Goal: Task Accomplishment & Management: Use online tool/utility

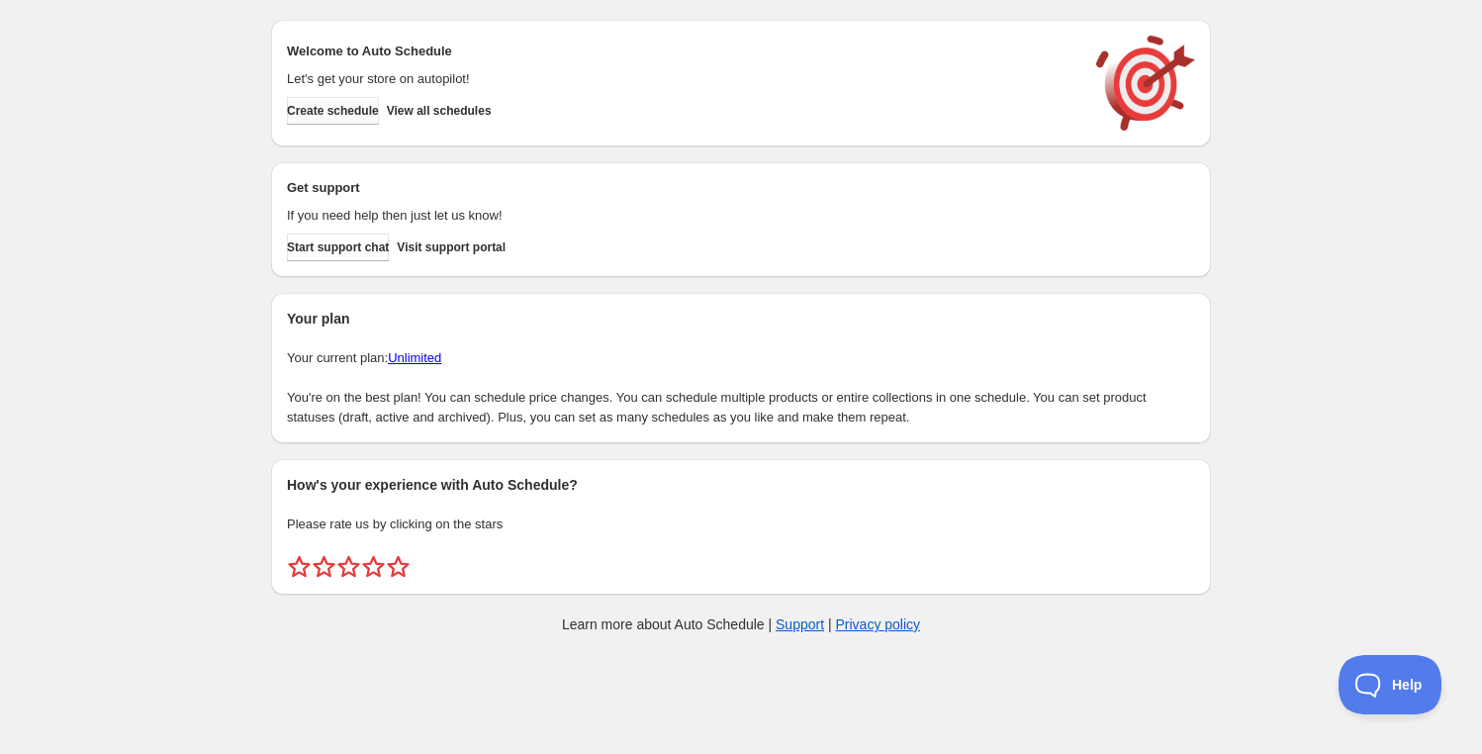
click at [354, 117] on span "Create schedule" at bounding box center [333, 111] width 92 height 16
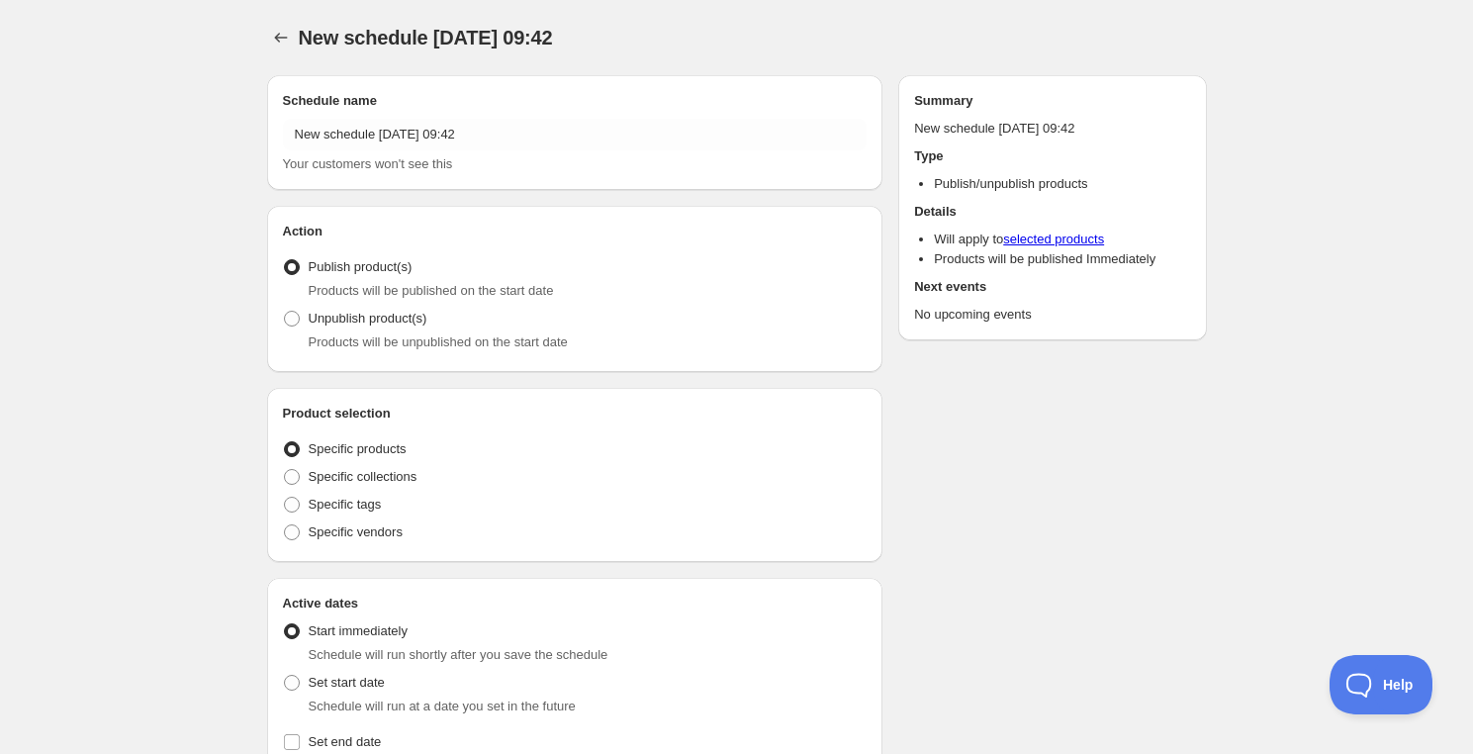
radio input "true"
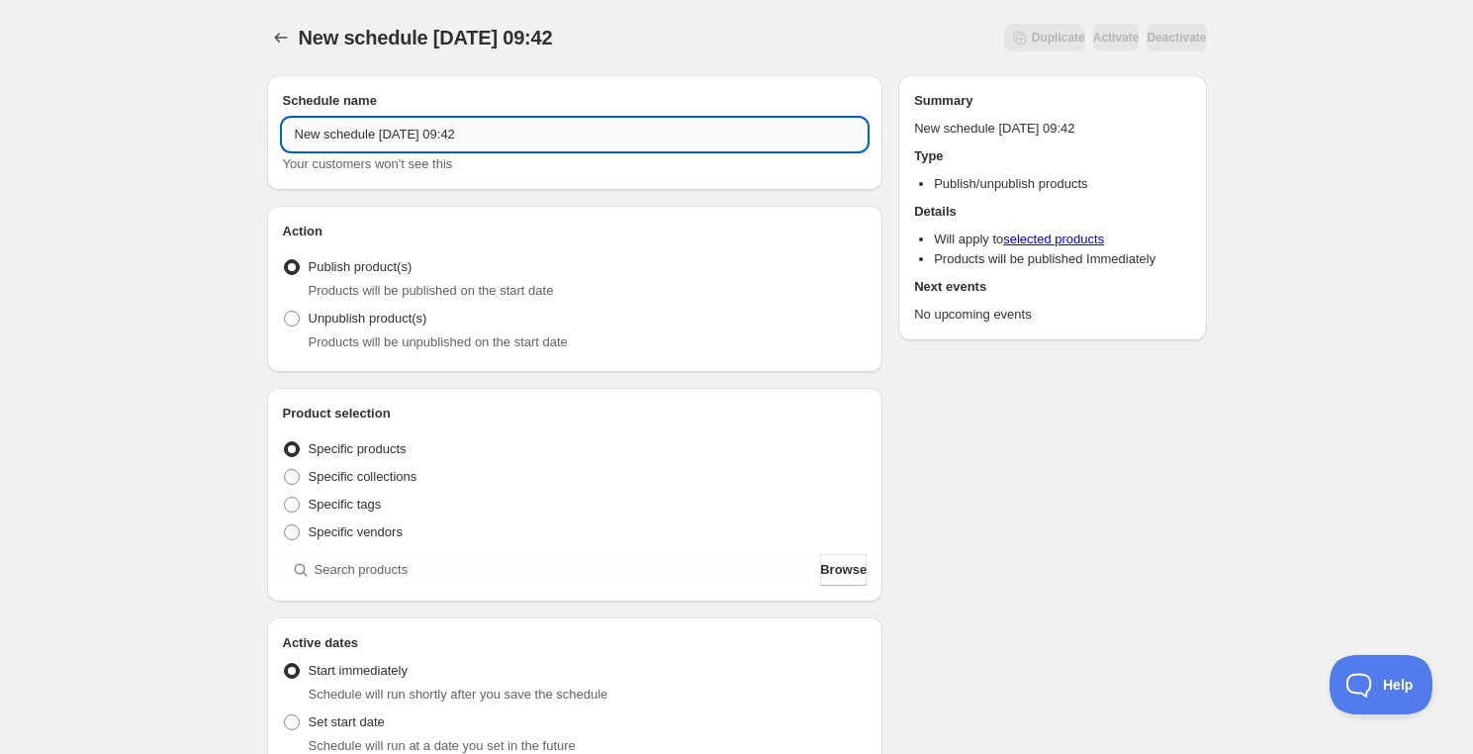
click at [613, 127] on input "New schedule [DATE] 09:42" at bounding box center [575, 135] width 585 height 32
type input "Unpublish all"
click at [302, 329] on label "Unpublish product(s)" at bounding box center [355, 319] width 144 height 28
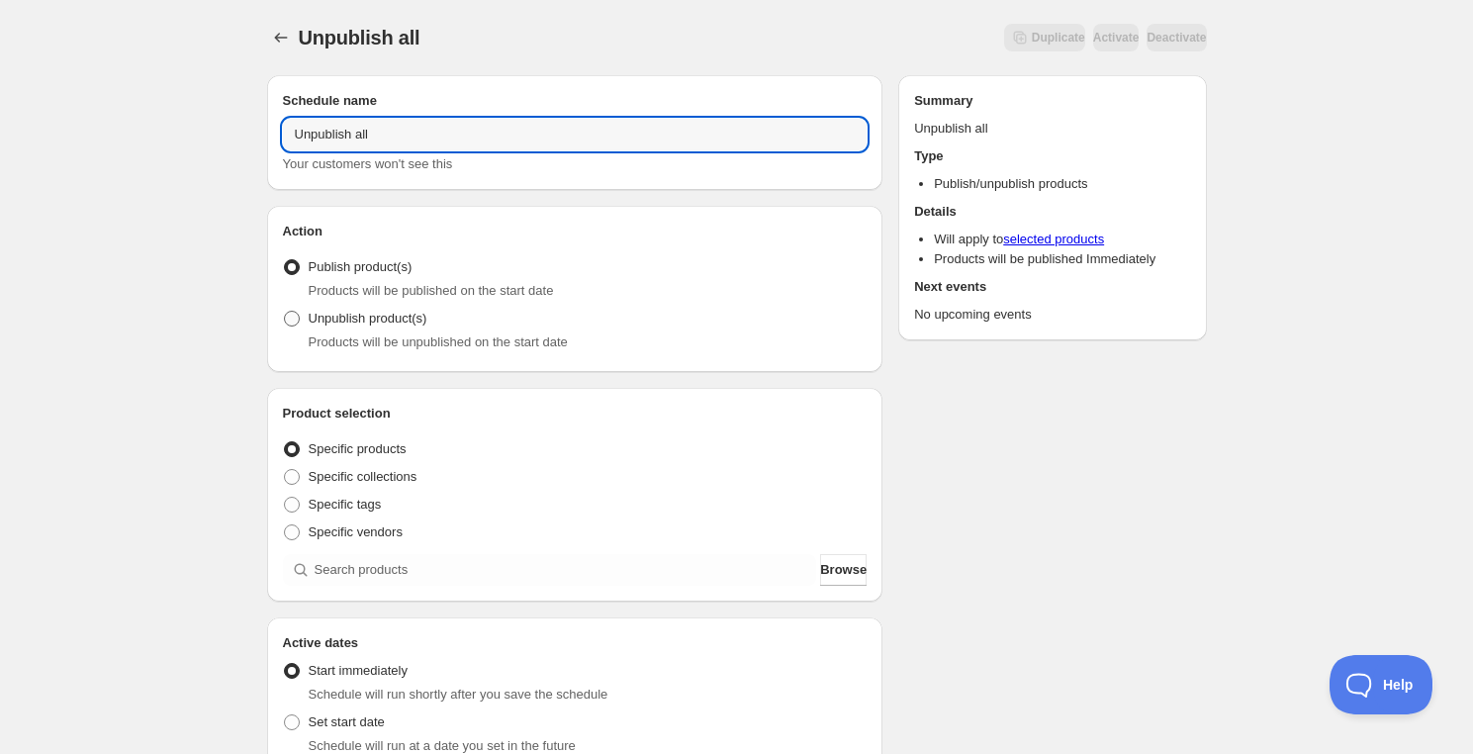
click at [285, 312] on input "Unpublish product(s)" at bounding box center [284, 311] width 1 height 1
radio input "true"
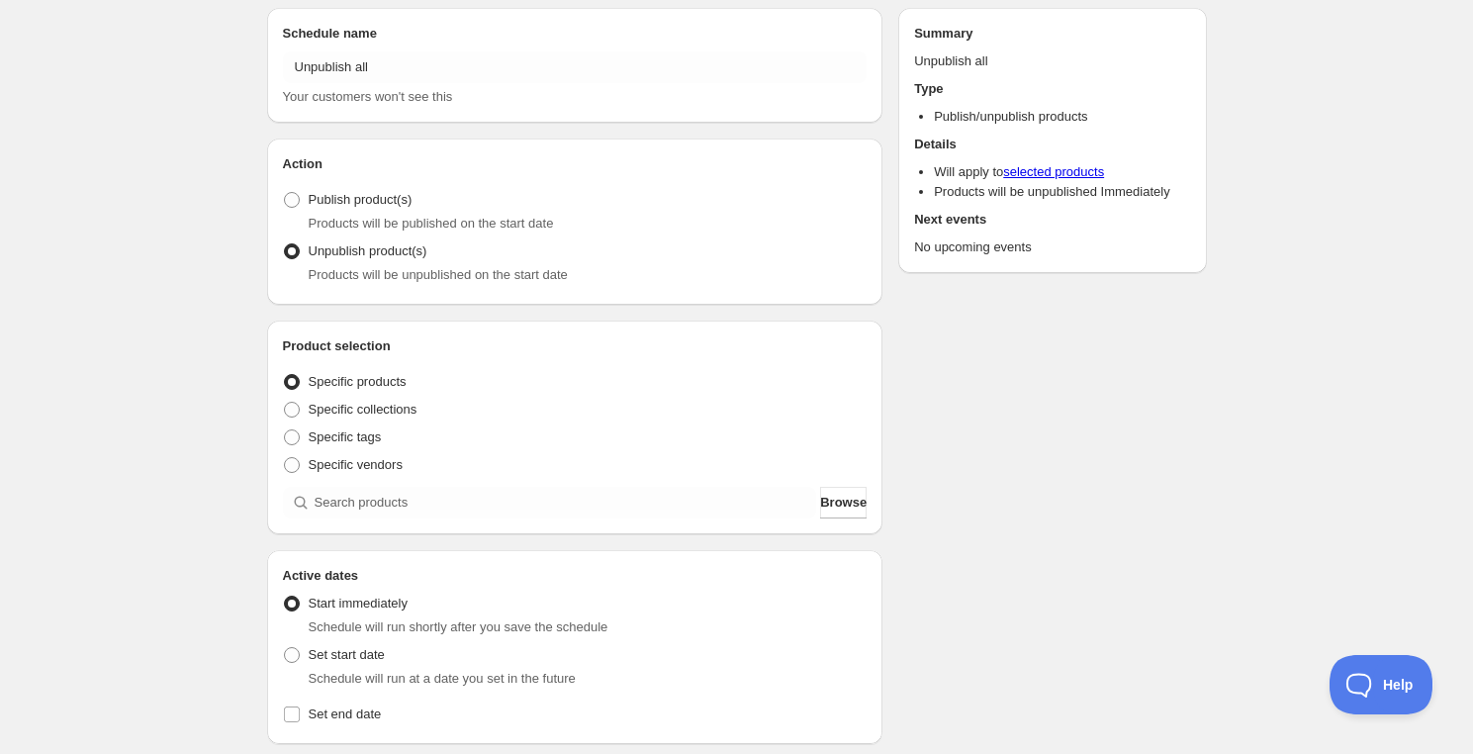
scroll to position [179, 0]
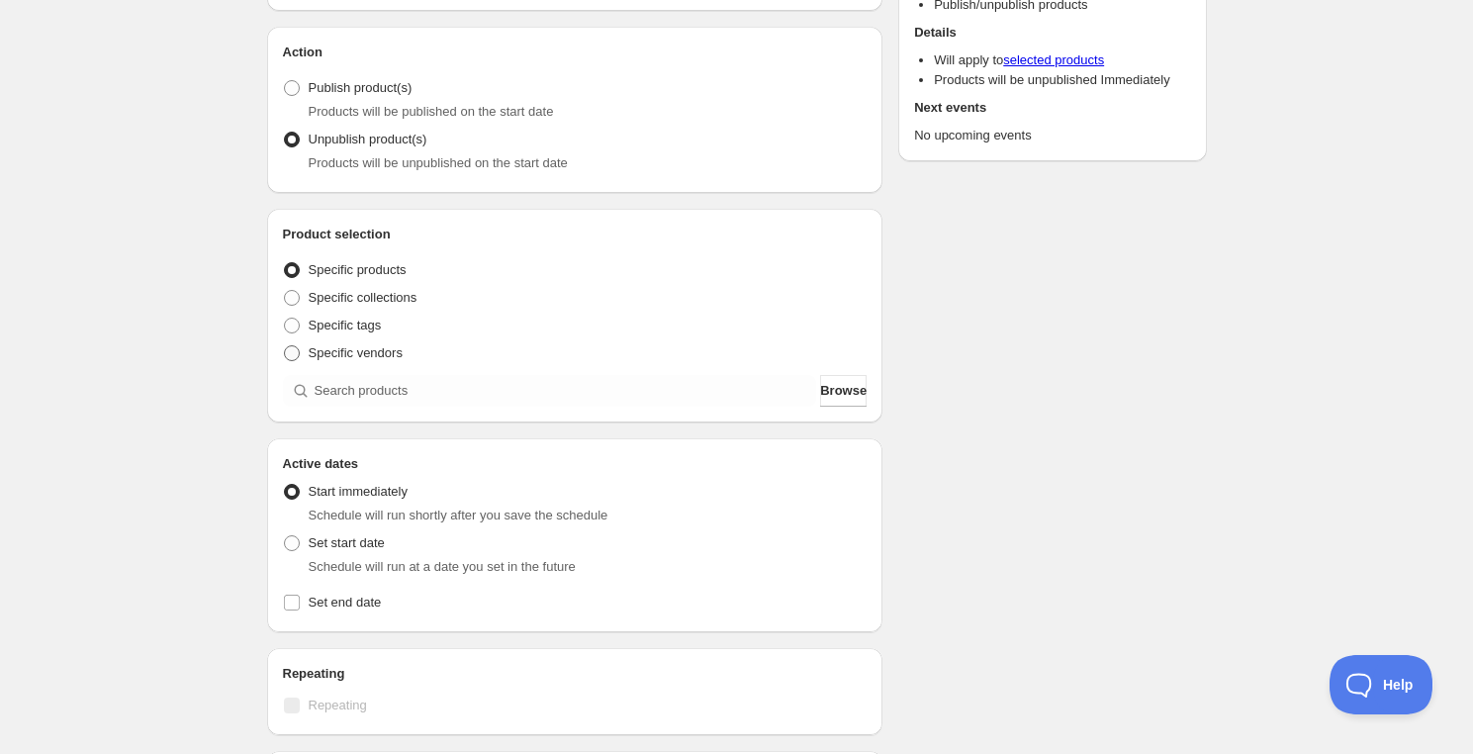
click at [295, 354] on span at bounding box center [292, 353] width 16 height 16
click at [285, 346] on input "Specific vendors" at bounding box center [284, 345] width 1 height 1
radio input "true"
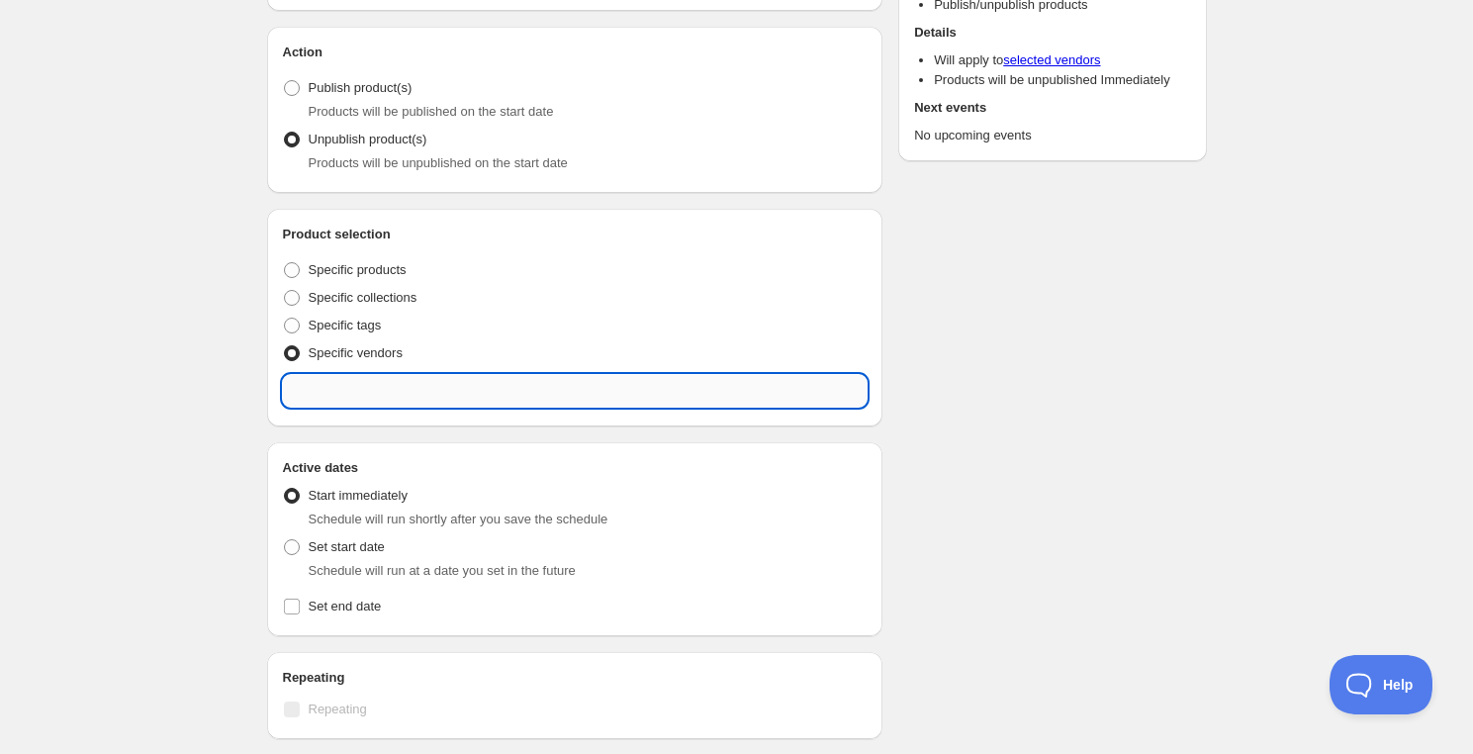
click at [758, 390] on input "text" at bounding box center [575, 391] width 585 height 32
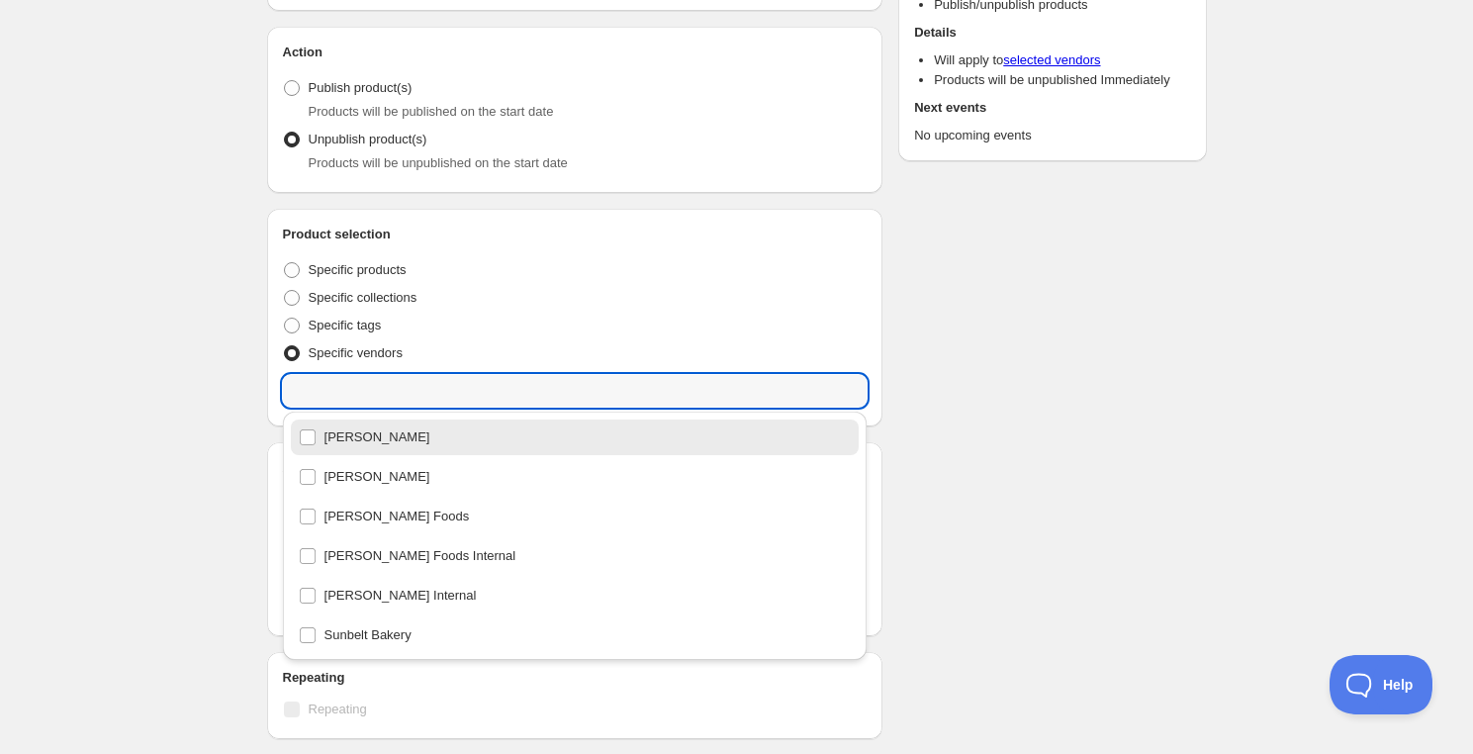
click at [303, 438] on div "[PERSON_NAME]" at bounding box center [575, 437] width 553 height 28
type input "[PERSON_NAME]"
checkbox input "true"
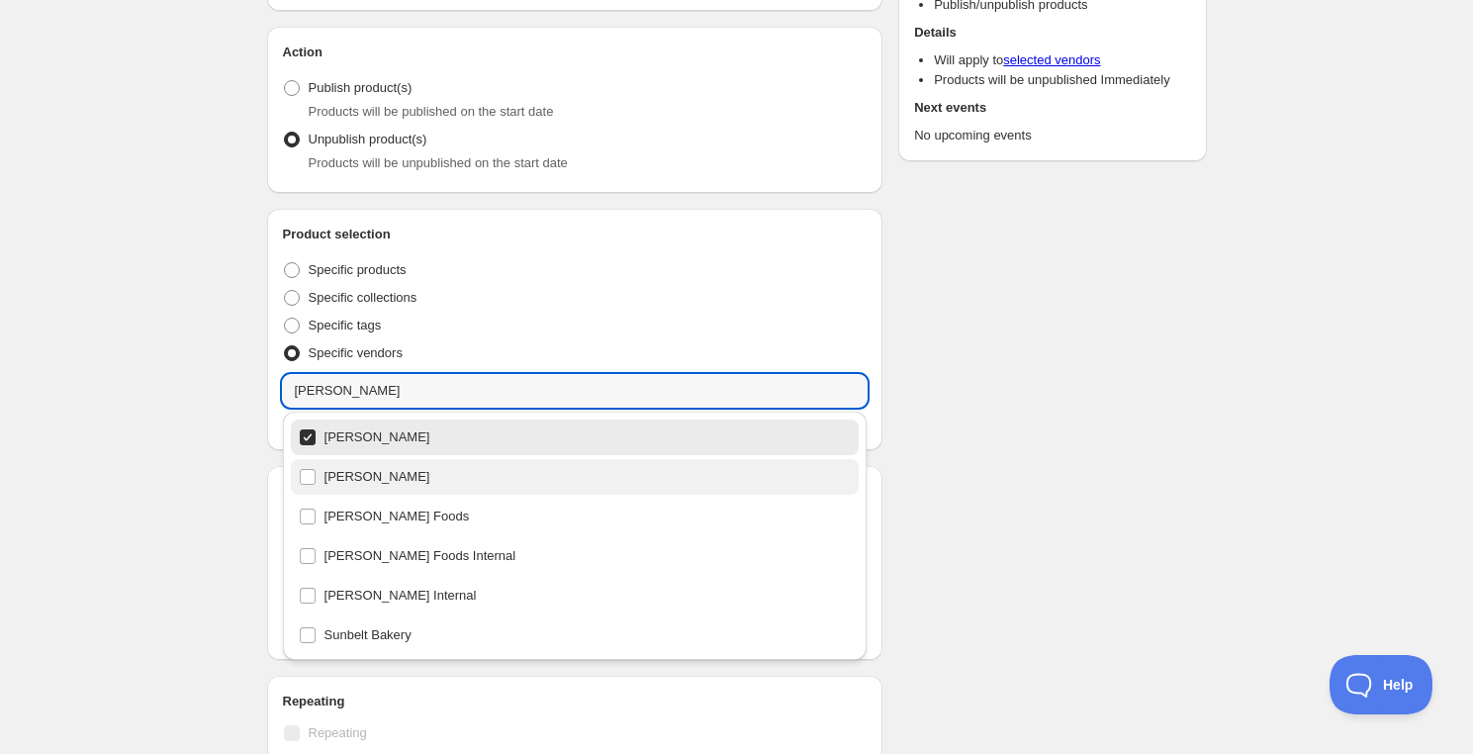
click at [307, 467] on div "[PERSON_NAME]" at bounding box center [575, 477] width 553 height 28
type input "[PERSON_NAME]"
checkbox input "true"
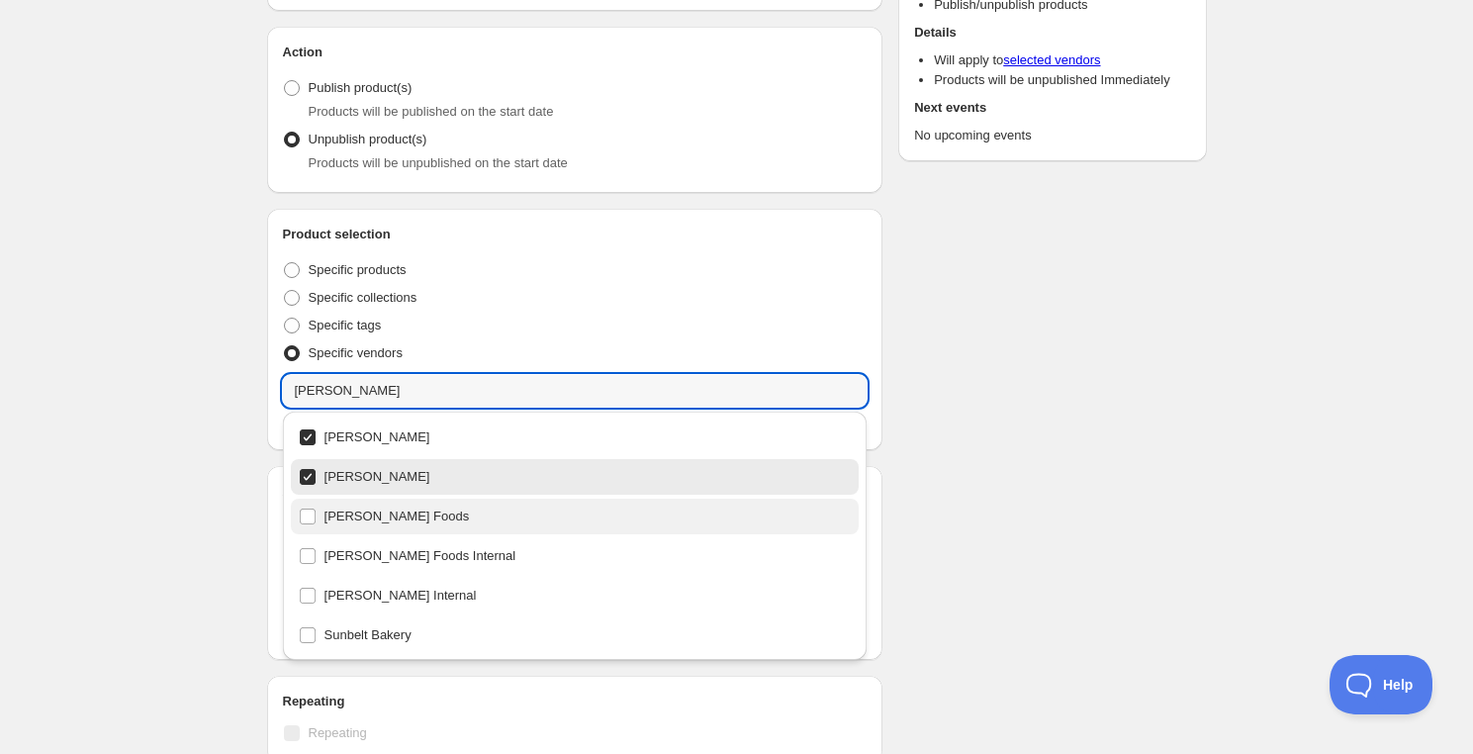
click at [305, 517] on div "[PERSON_NAME] Foods" at bounding box center [575, 517] width 553 height 28
type input "[PERSON_NAME] Foods"
checkbox input "true"
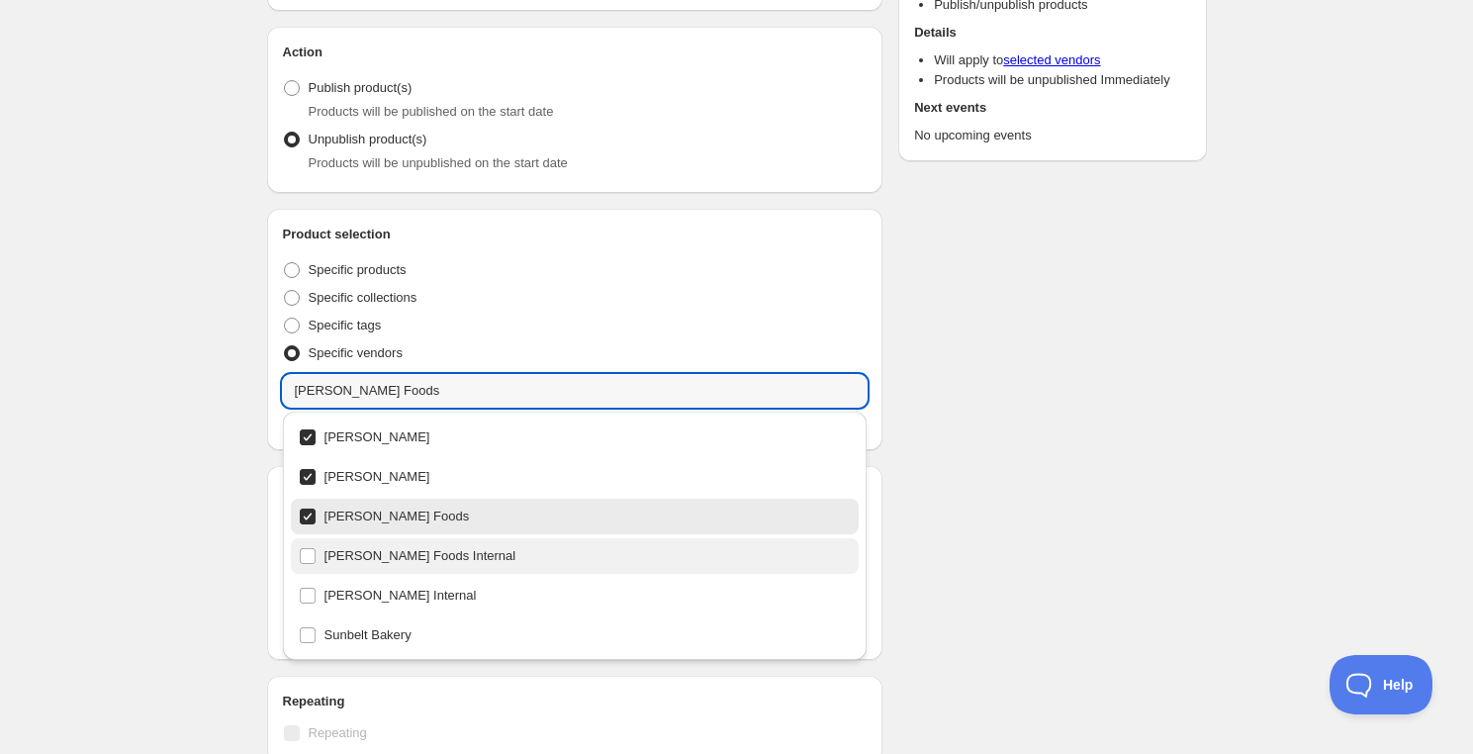
click at [303, 556] on div "[PERSON_NAME] Foods Internal" at bounding box center [575, 556] width 553 height 28
type input "[PERSON_NAME] Foods Internal"
checkbox input "true"
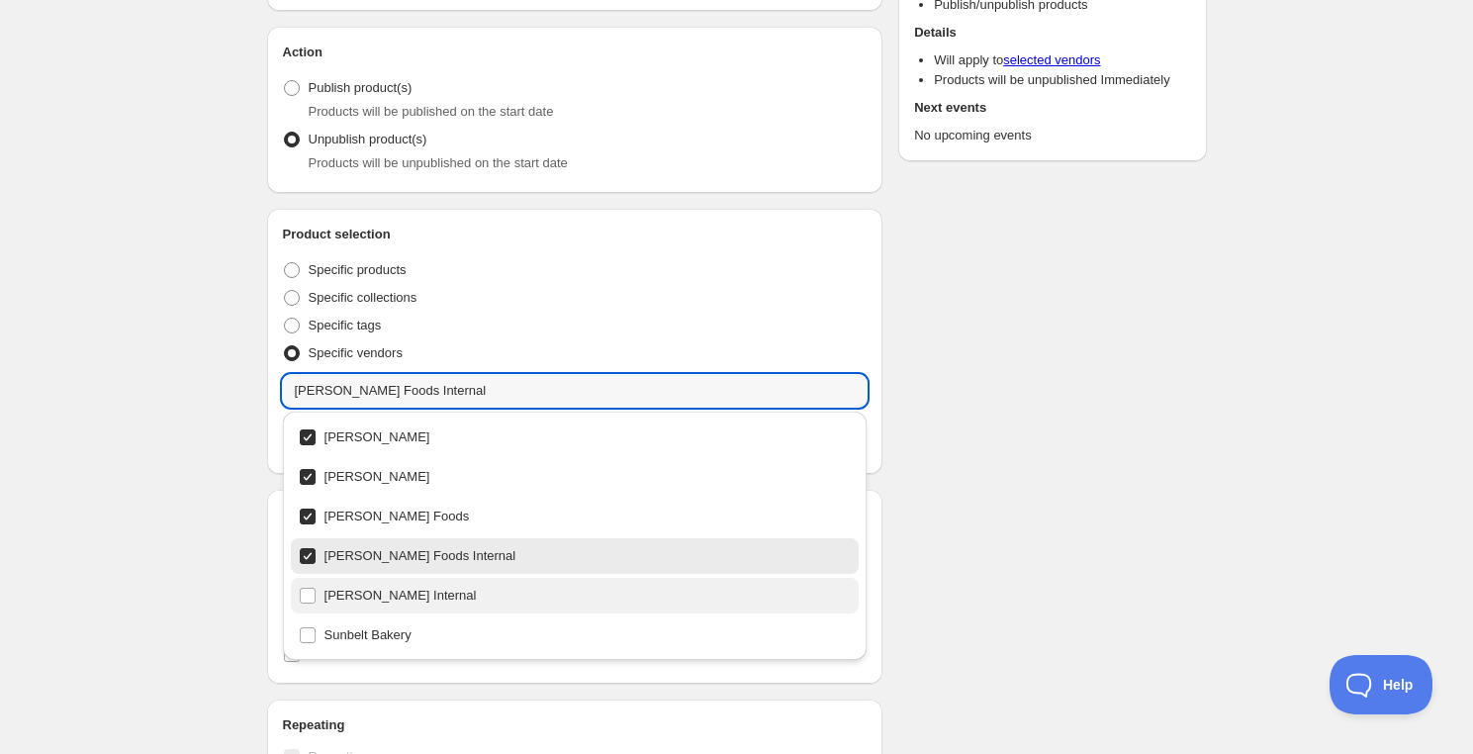
click at [317, 606] on div "[PERSON_NAME] Internal" at bounding box center [575, 596] width 553 height 28
type input "[PERSON_NAME] Internal"
checkbox input "true"
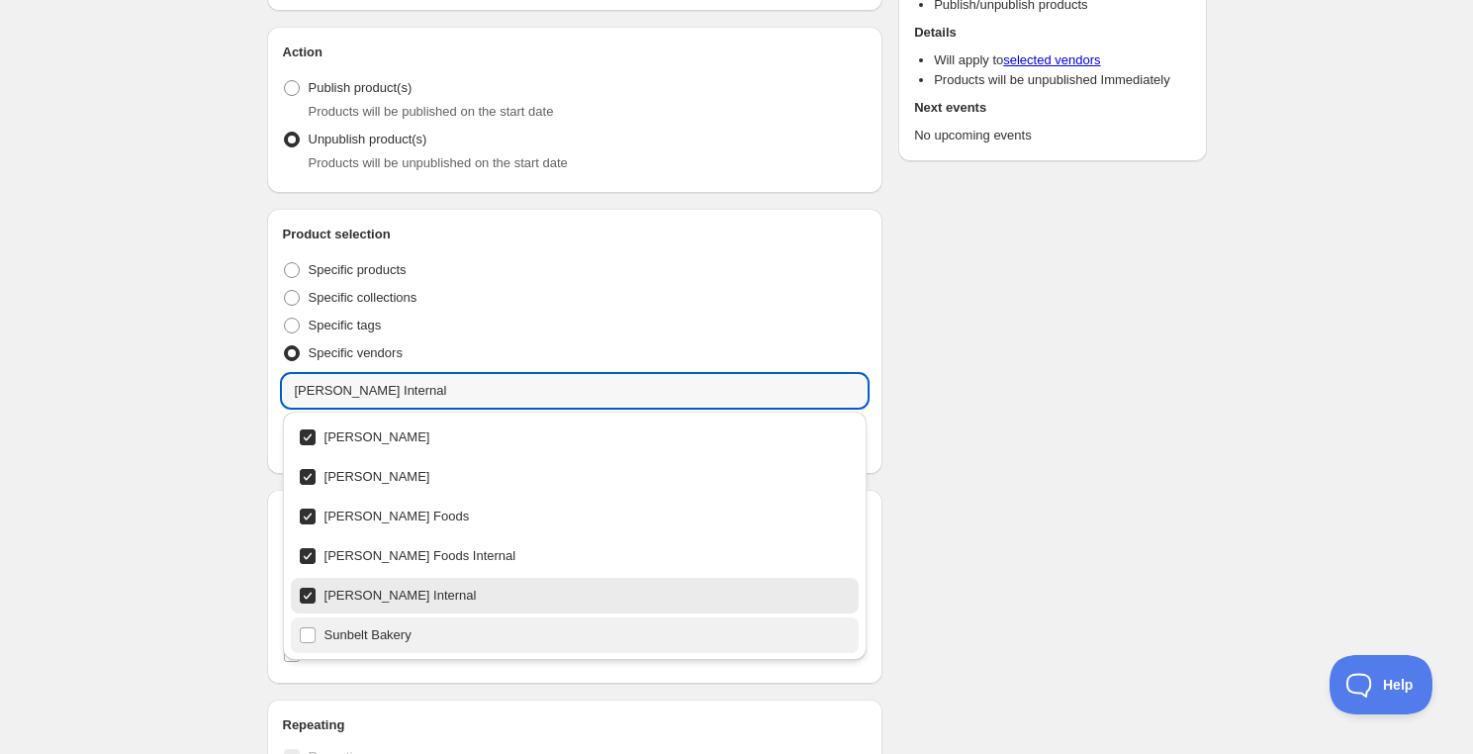
click at [313, 637] on div "Sunbelt Bakery" at bounding box center [575, 635] width 553 height 28
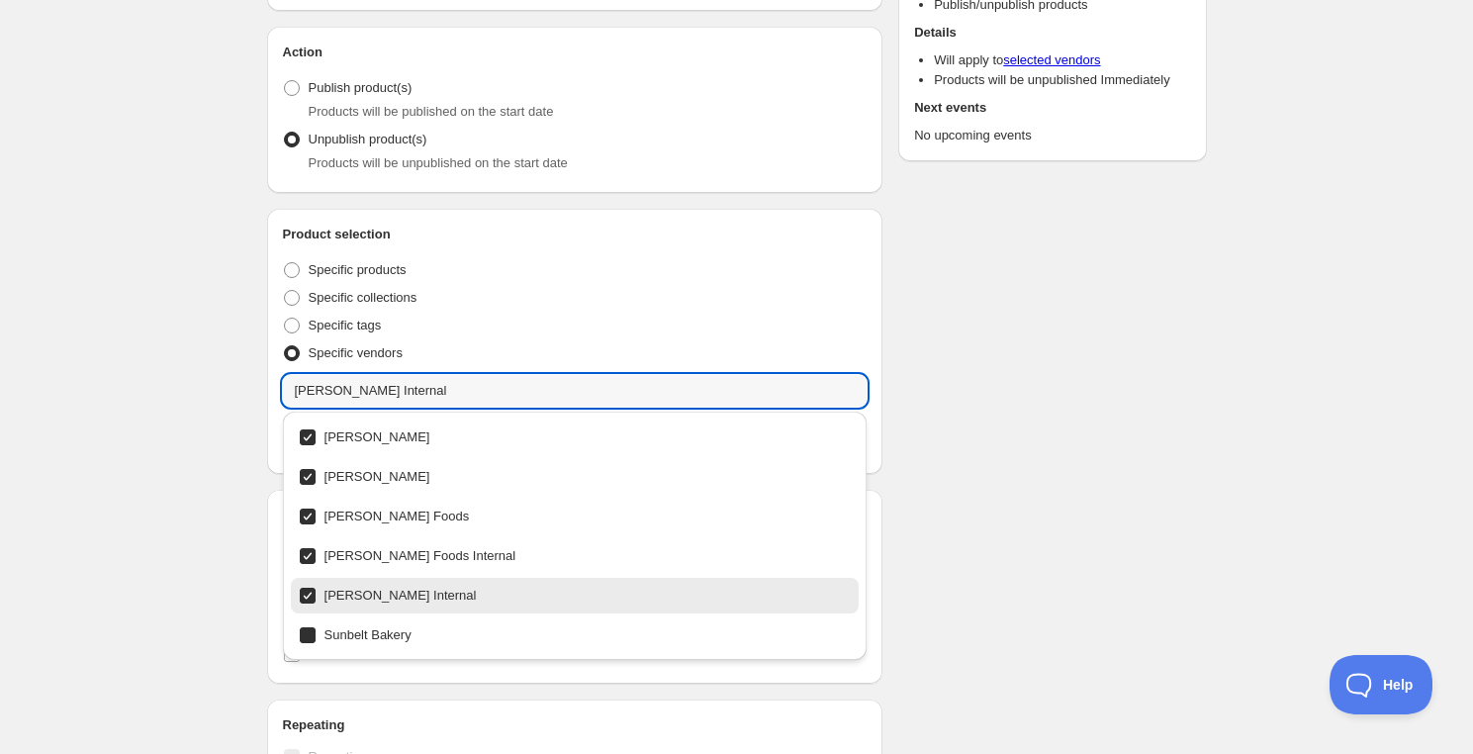
type input "Sunbelt Bakery"
checkbox input "true"
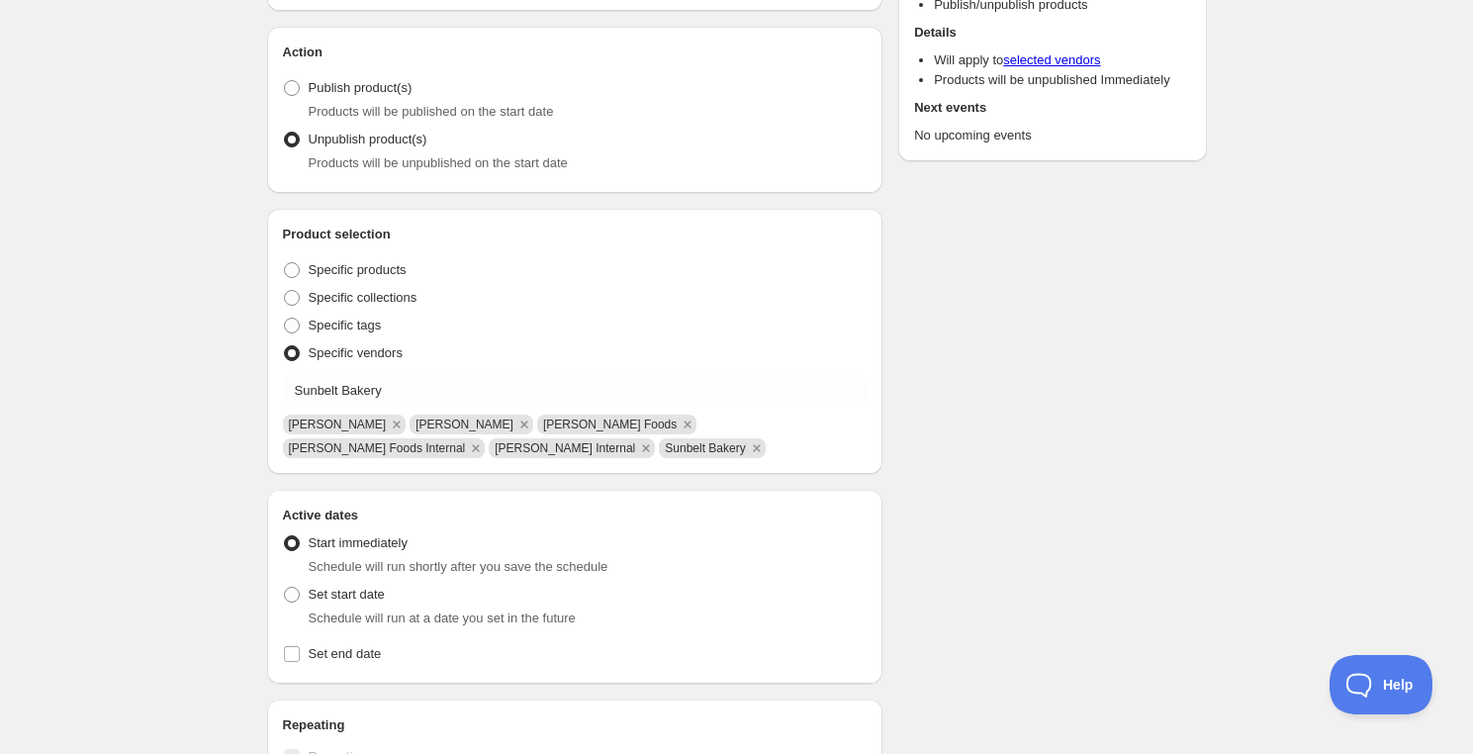
click at [1083, 513] on div "Schedule name Unpublish all Your customers won't see this Action Action Publish…" at bounding box center [729, 608] width 956 height 1456
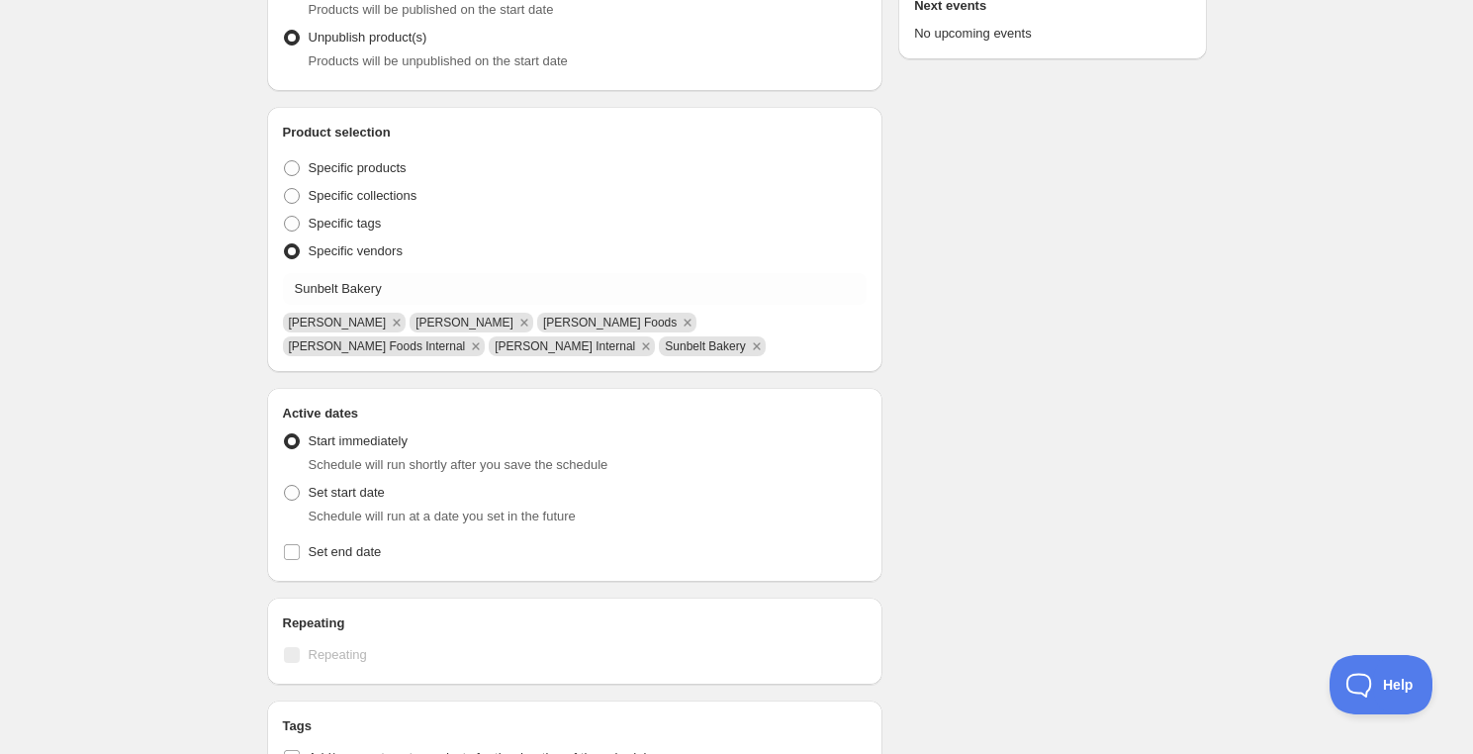
scroll to position [449, 0]
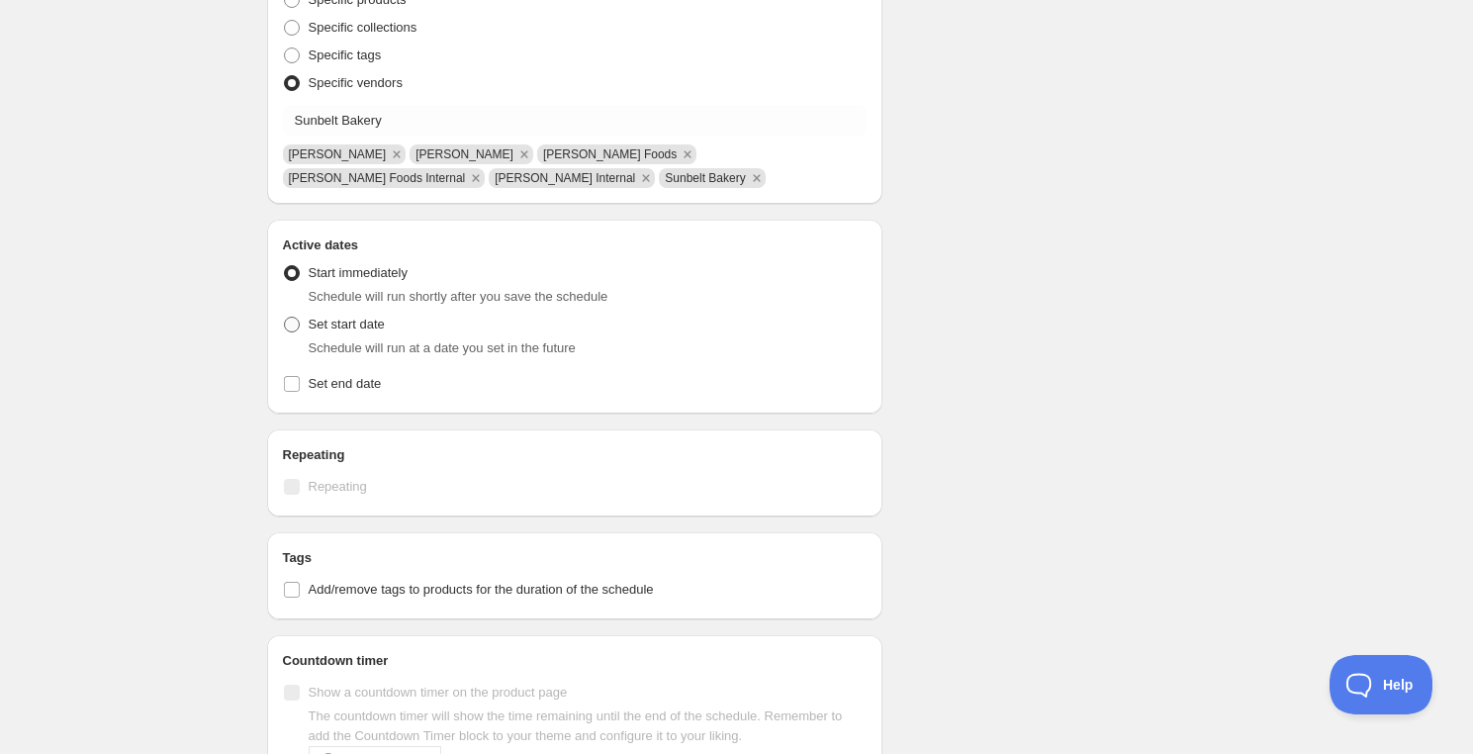
click at [293, 317] on span at bounding box center [292, 325] width 16 height 16
click at [285, 317] on input "Set start date" at bounding box center [284, 317] width 1 height 1
radio input "true"
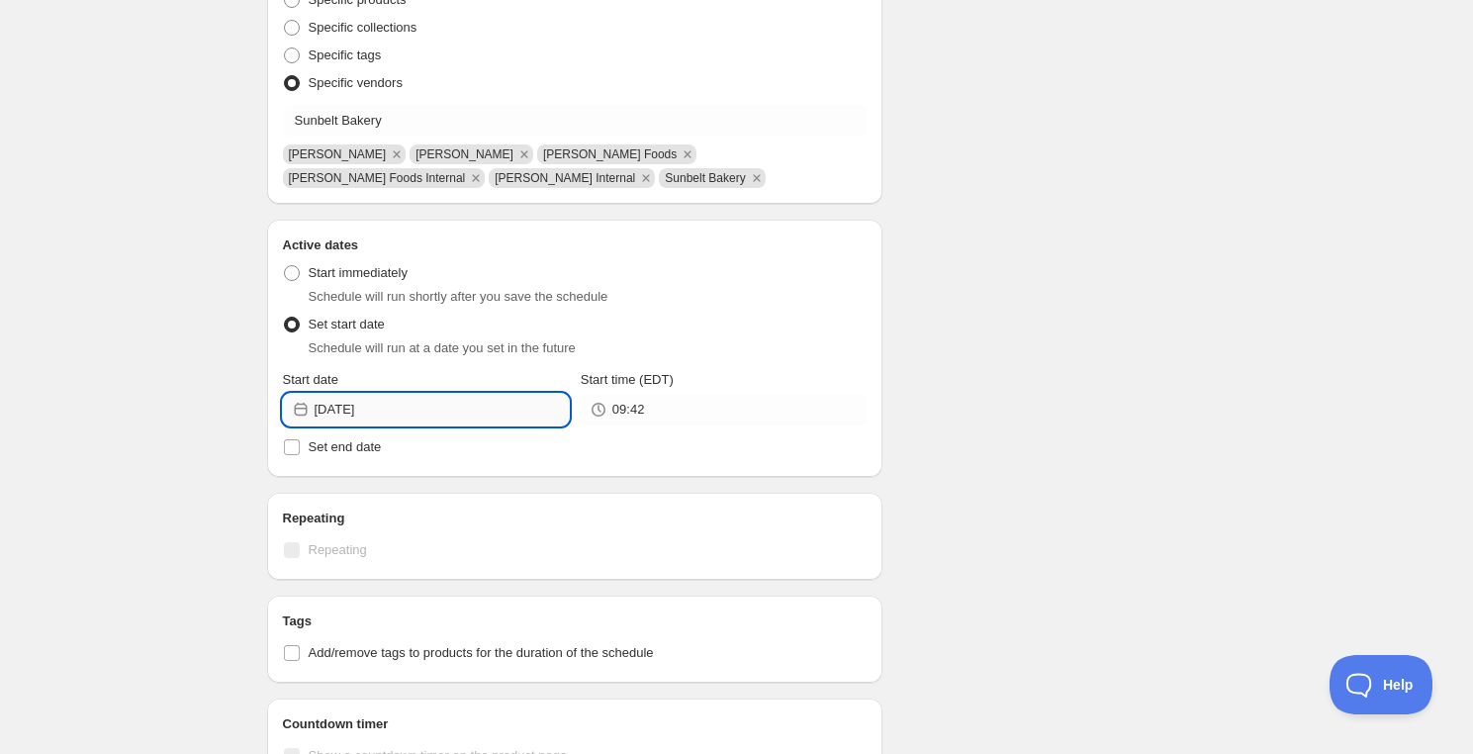
click at [448, 417] on input "[DATE]" at bounding box center [442, 410] width 254 height 32
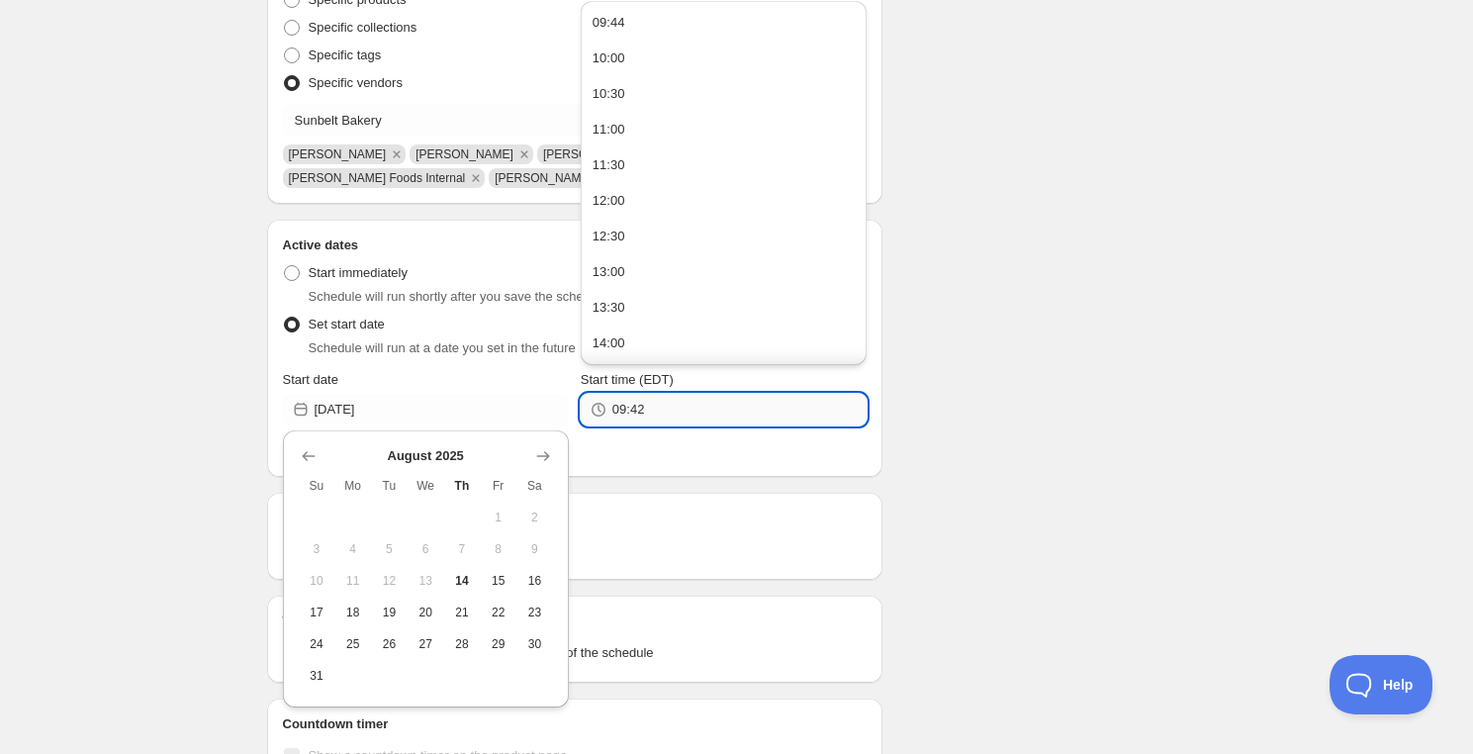
click at [674, 411] on input "09:42" at bounding box center [739, 410] width 254 height 32
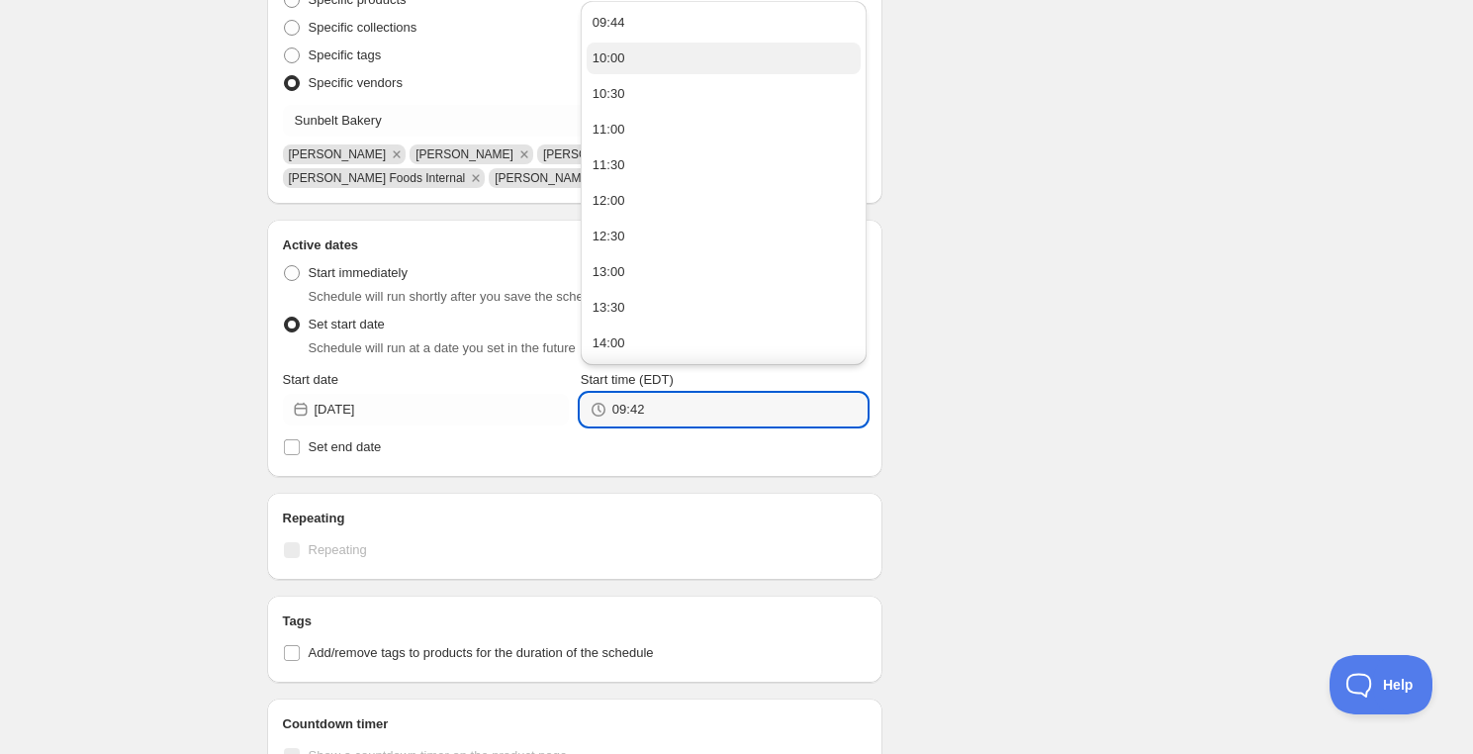
click at [622, 57] on div "10:00" at bounding box center [609, 58] width 33 height 20
type input "10:00"
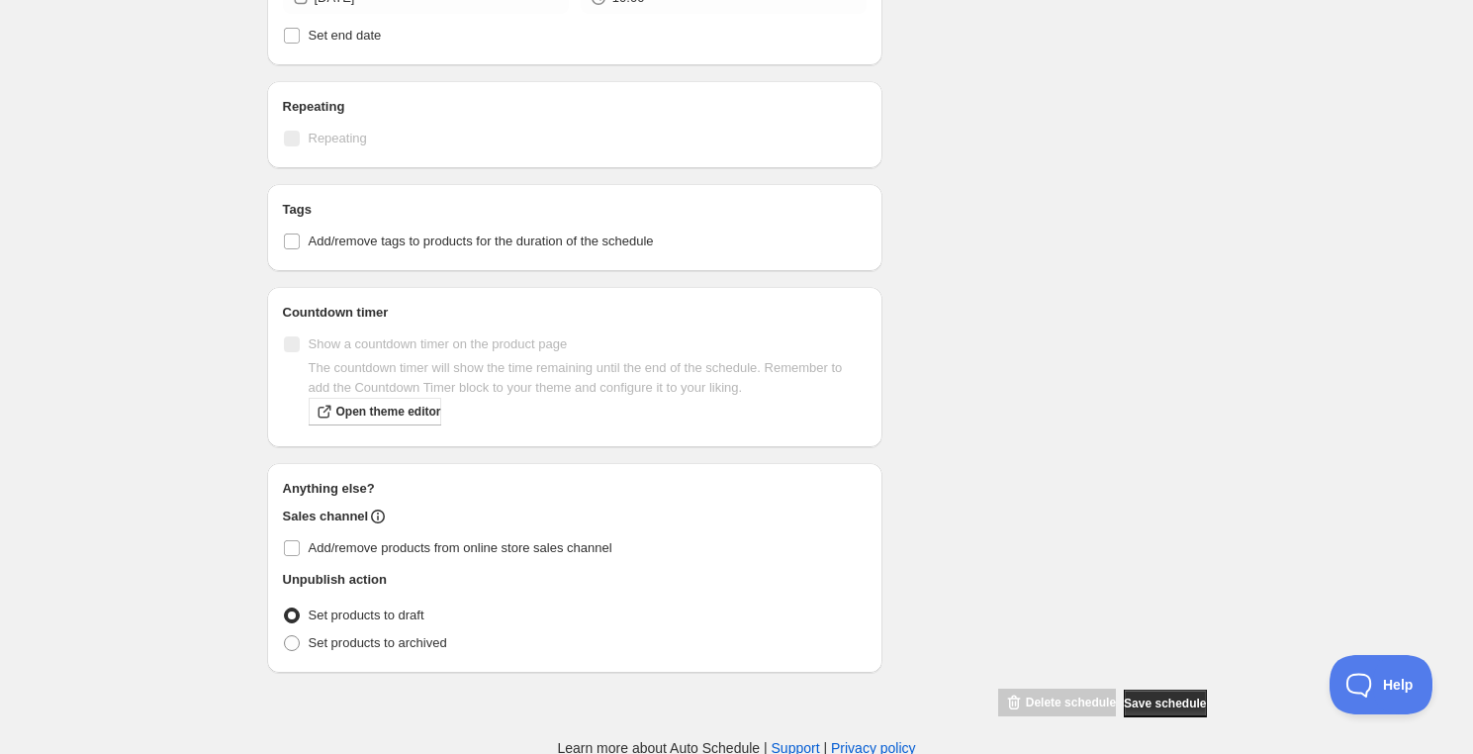
scroll to position [863, 0]
click at [290, 551] on input "Add/remove products from online store sales channel" at bounding box center [292, 546] width 16 height 16
checkbox input "true"
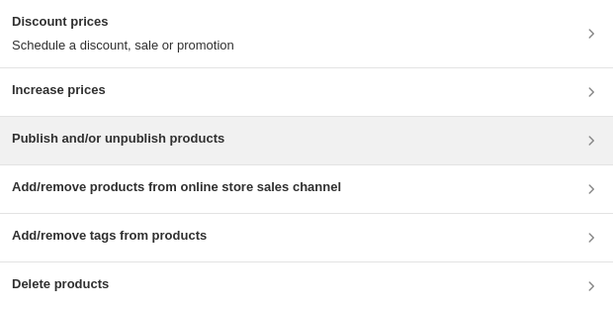
click at [355, 147] on div "Publish and/or unpublish products" at bounding box center [307, 141] width 590 height 24
